Goal: Complete application form

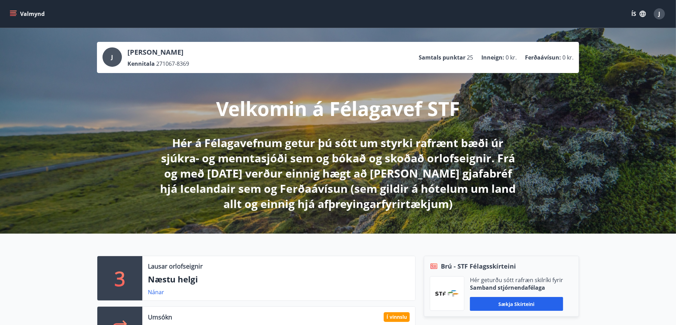
click at [17, 11] on button "Valmynd" at bounding box center [27, 14] width 39 height 12
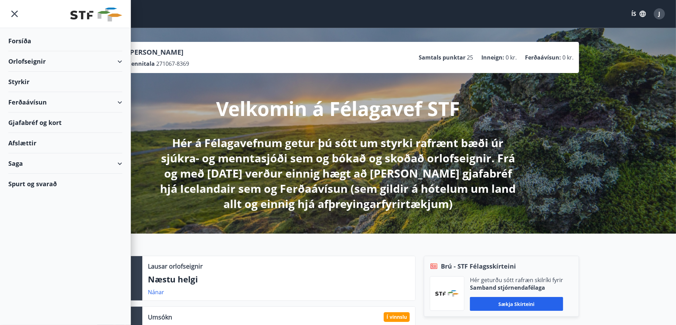
click at [23, 51] on div "Styrkir" at bounding box center [65, 41] width 114 height 20
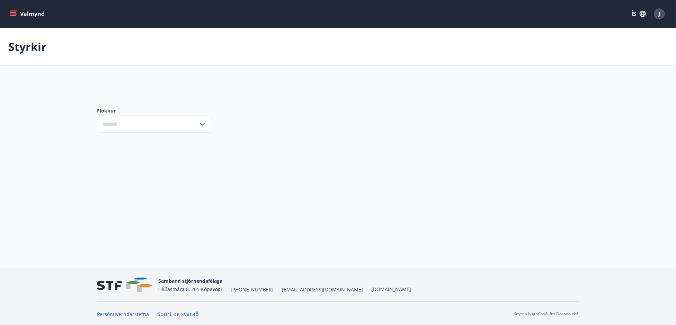
type input "***"
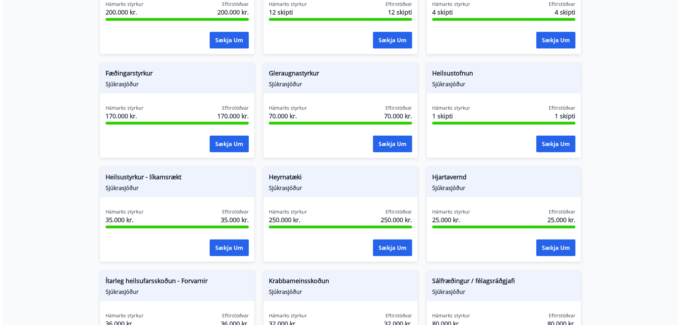
scroll to position [277, 0]
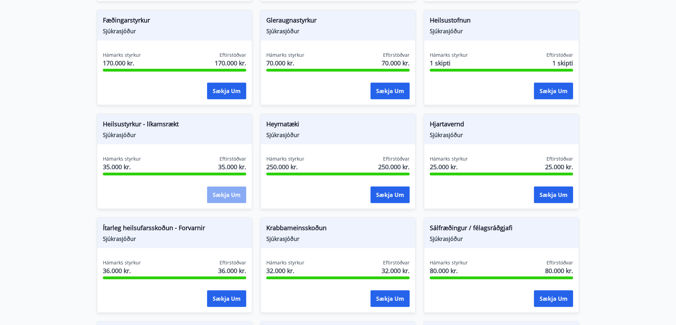
click at [220, 192] on button "Sækja um" at bounding box center [226, 195] width 39 height 17
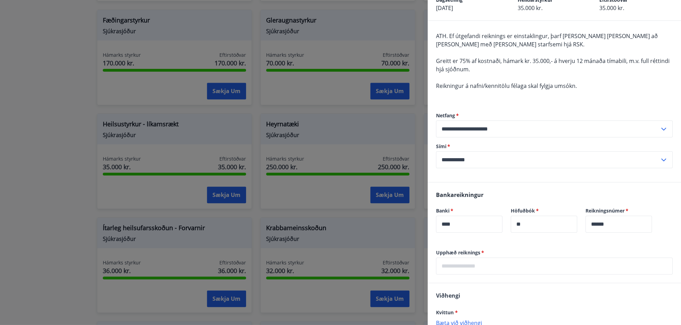
scroll to position [104, 0]
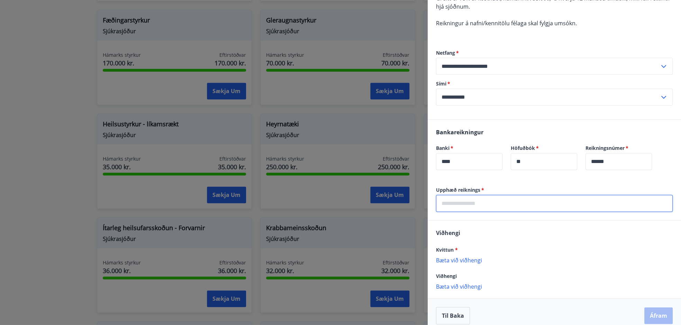
click at [522, 202] on input "text" at bounding box center [554, 203] width 237 height 17
type input "******"
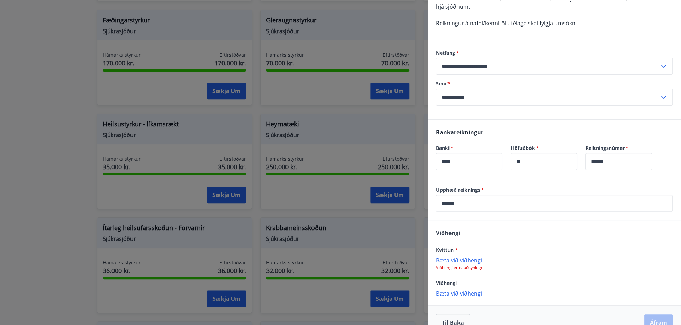
click at [459, 264] on div "[PERSON_NAME] við viðhengi Viðhengi er nauðsynlegt!" at bounding box center [554, 264] width 237 height 14
click at [450, 260] on p "Bæta við viðhengi" at bounding box center [554, 260] width 237 height 7
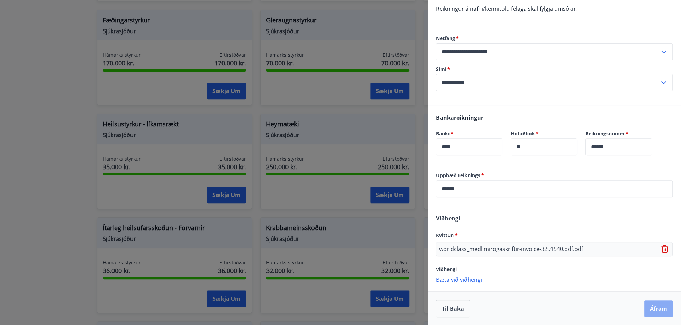
click at [660, 307] on button "Áfram" at bounding box center [659, 309] width 28 height 17
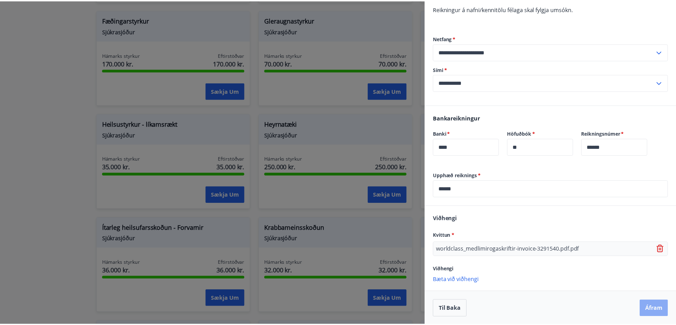
scroll to position [0, 0]
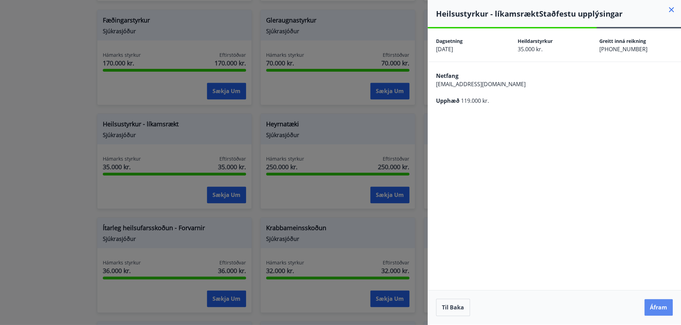
click at [660, 306] on button "Áfram" at bounding box center [659, 307] width 28 height 17
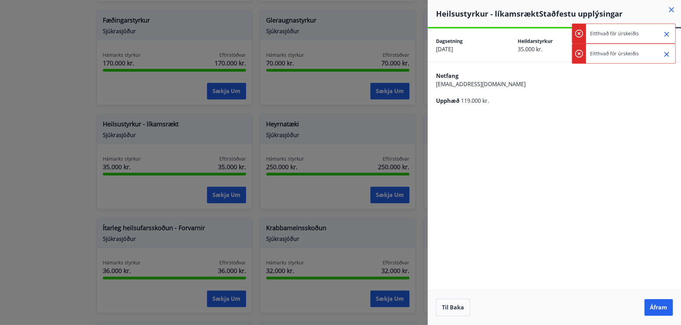
click at [667, 31] on icon "Close" at bounding box center [667, 34] width 8 height 8
click at [664, 34] on icon "Close" at bounding box center [667, 34] width 8 height 8
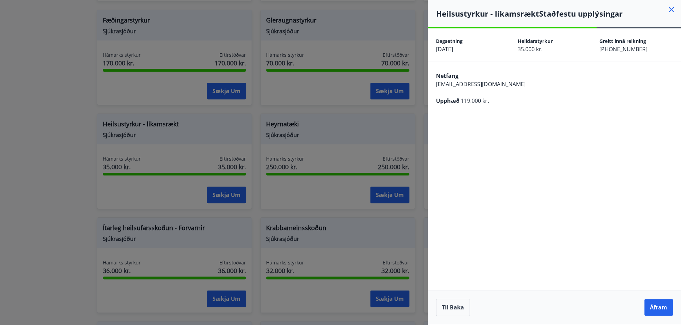
click at [671, 9] on icon at bounding box center [671, 9] width 5 height 5
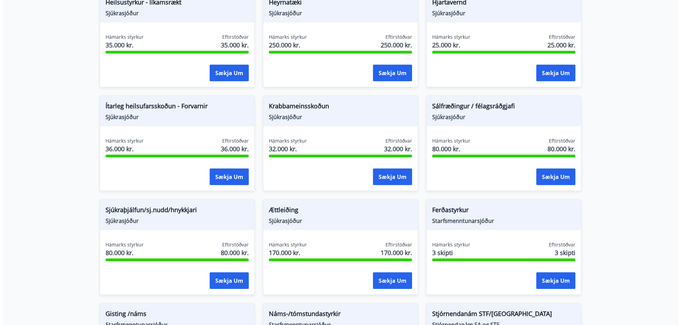
scroll to position [330, 0]
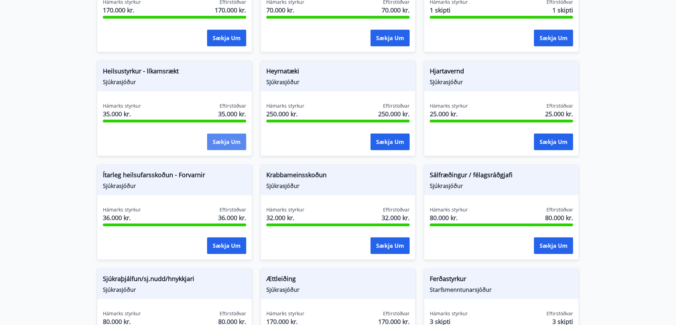
click at [228, 144] on button "Sækja um" at bounding box center [226, 142] width 39 height 17
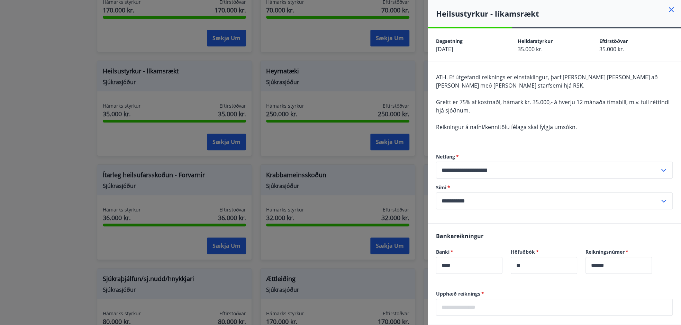
scroll to position [111, 0]
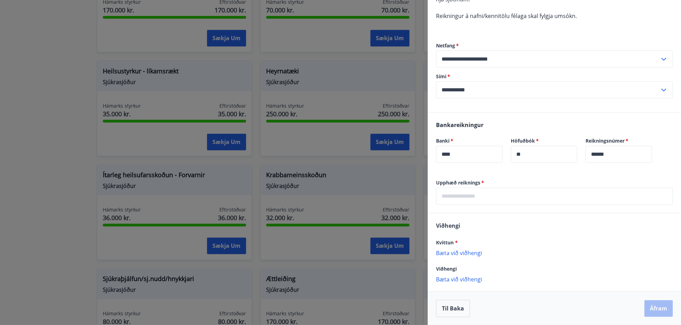
click at [489, 201] on input "text" at bounding box center [554, 196] width 237 height 17
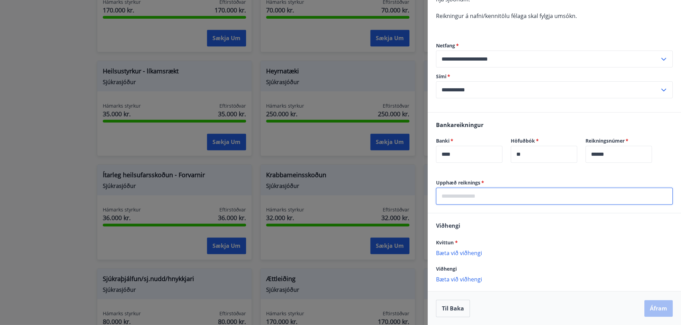
type input "******"
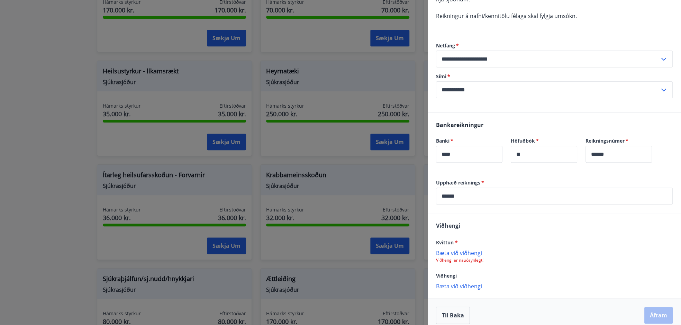
click at [470, 258] on p "Viðhengi er nauðsynlegt!" at bounding box center [554, 261] width 237 height 6
click at [463, 255] on p "Bæta við viðhengi" at bounding box center [554, 252] width 237 height 7
click at [652, 315] on button "Áfram" at bounding box center [659, 316] width 28 height 17
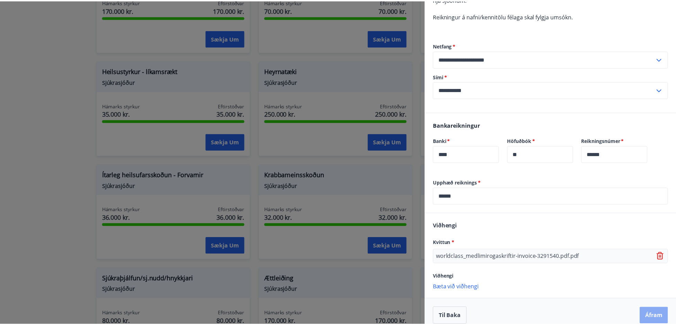
scroll to position [0, 0]
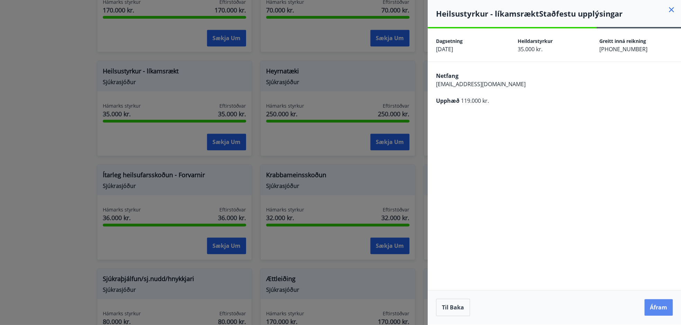
click at [657, 310] on button "Áfram" at bounding box center [659, 307] width 28 height 17
click at [672, 9] on icon at bounding box center [671, 9] width 5 height 5
